Goal: Find specific page/section: Find specific page/section

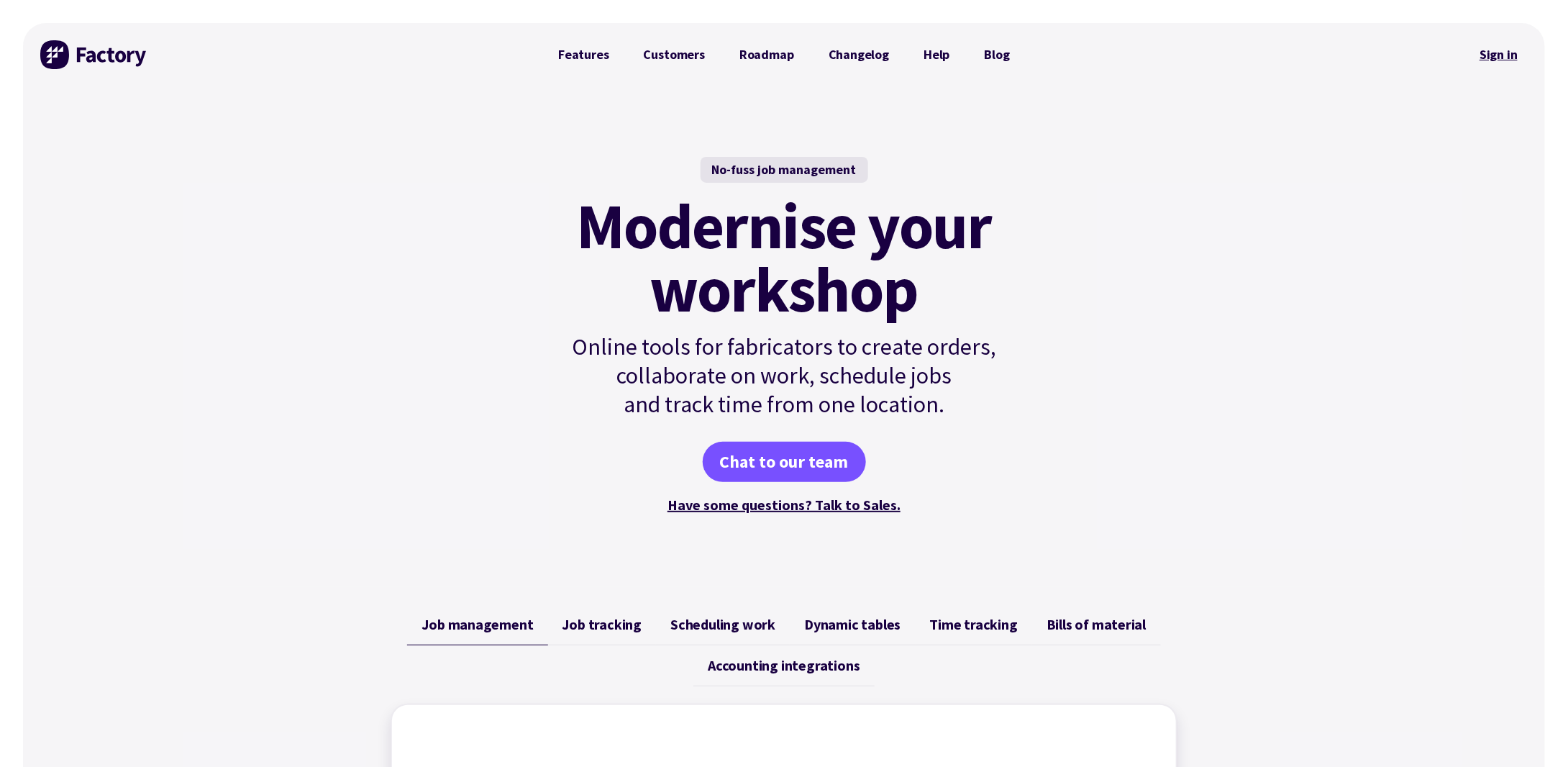
click at [1509, 49] on link "Sign in" at bounding box center [1499, 55] width 58 height 33
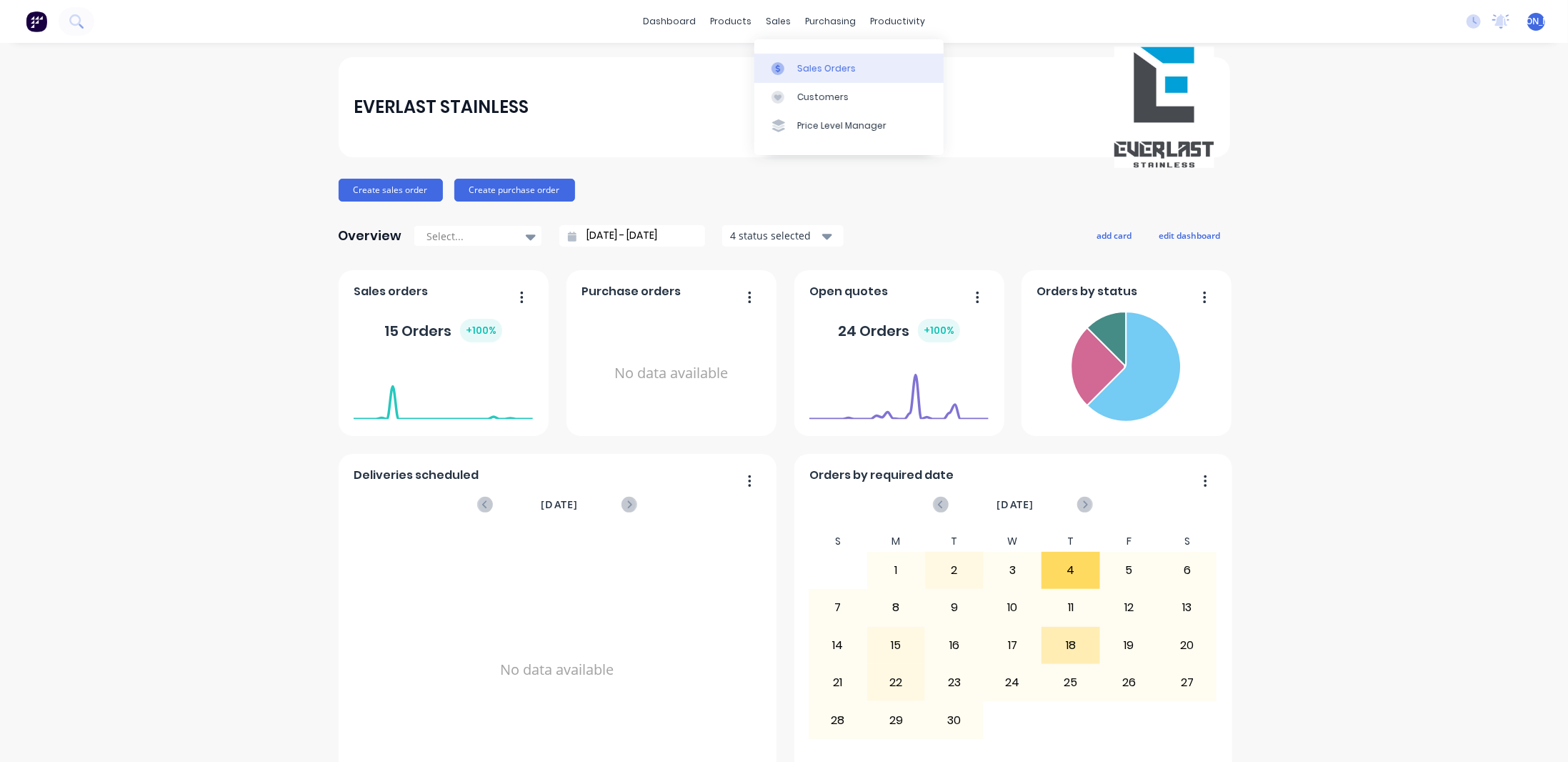
click at [811, 77] on link "Sales Orders" at bounding box center [849, 67] width 189 height 28
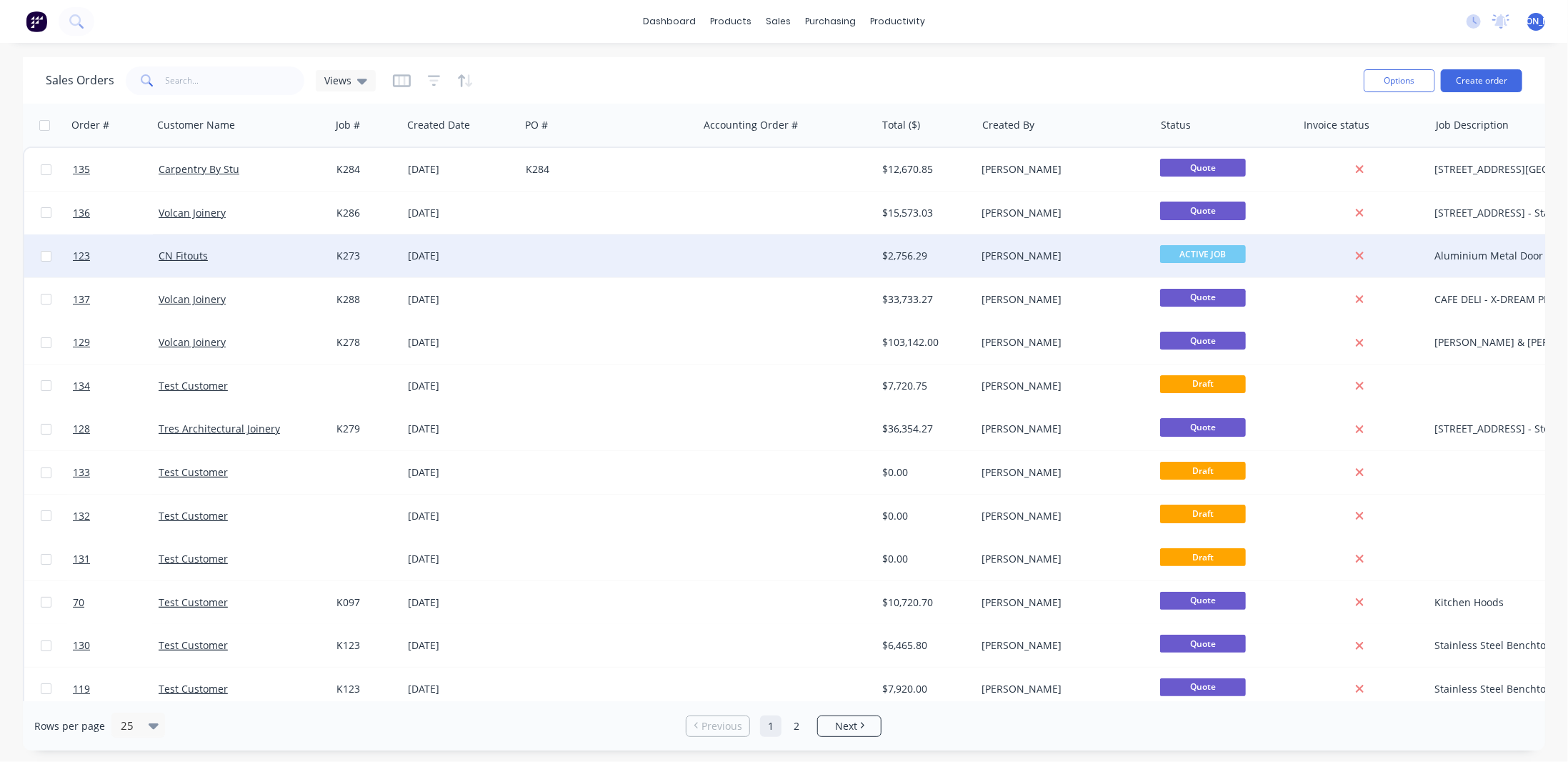
click at [242, 255] on div "CN Fitouts" at bounding box center [238, 256] width 159 height 15
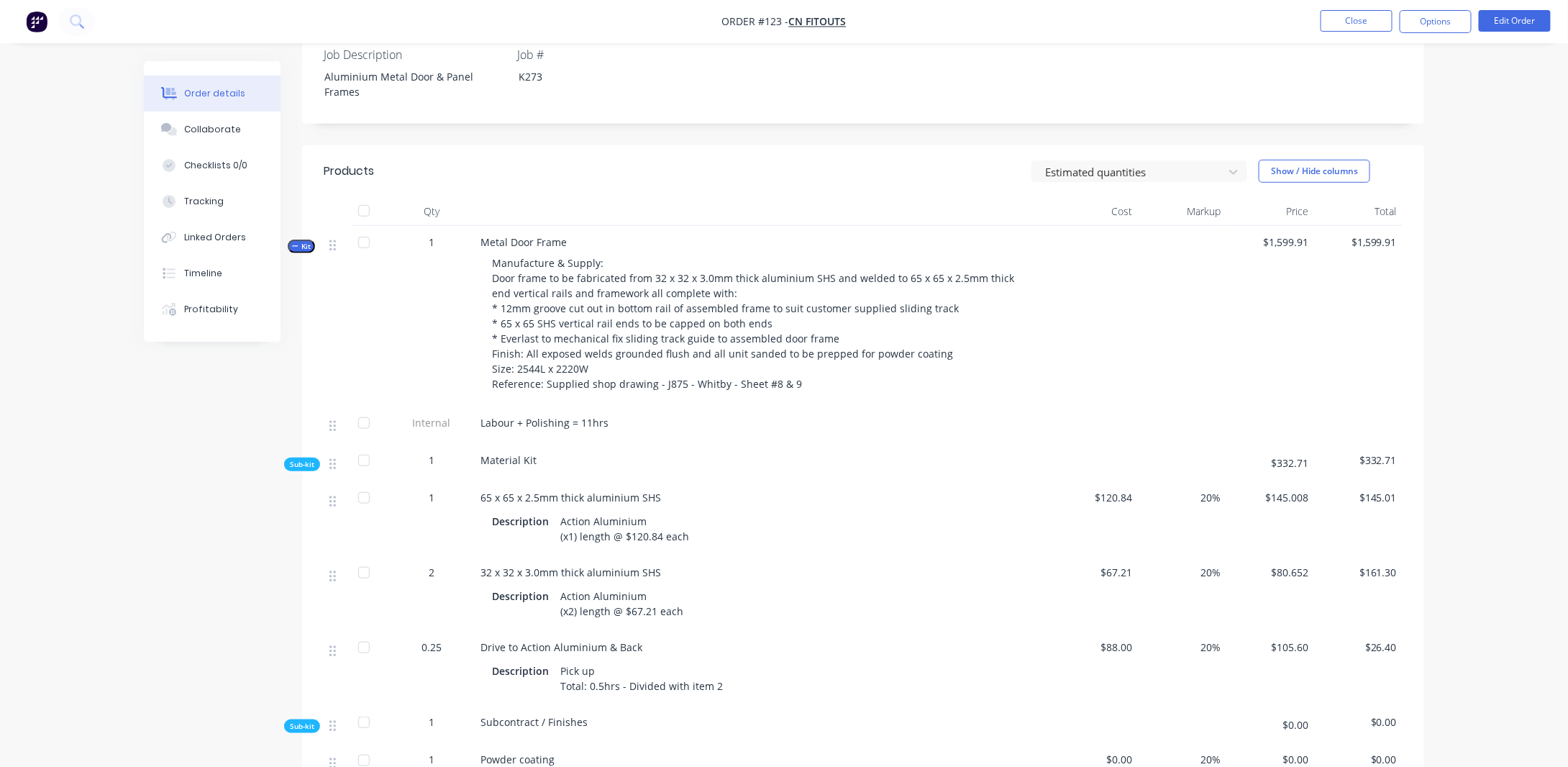
scroll to position [504, 0]
